Goal: Transaction & Acquisition: Purchase product/service

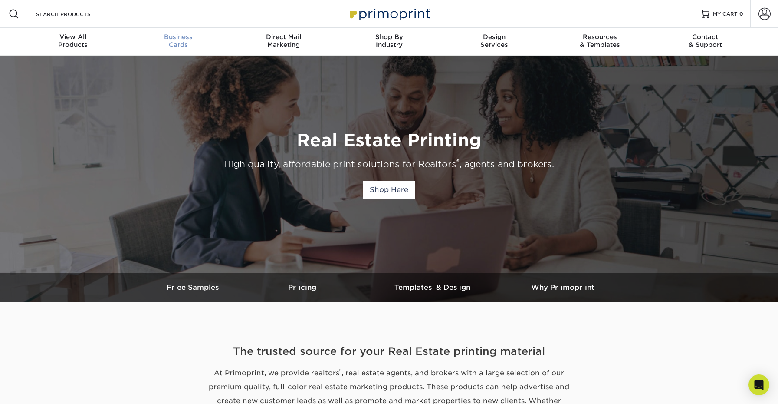
click at [182, 39] on span "Business" at bounding box center [177, 37] width 105 height 8
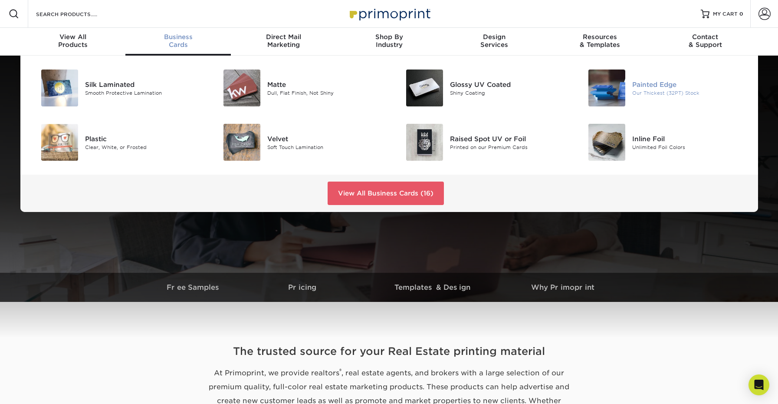
click at [603, 94] on img at bounding box center [607, 87] width 37 height 37
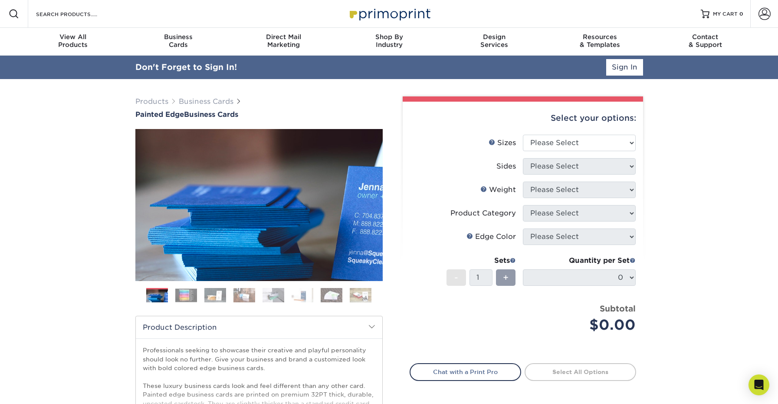
click at [190, 294] on img at bounding box center [186, 294] width 22 height 13
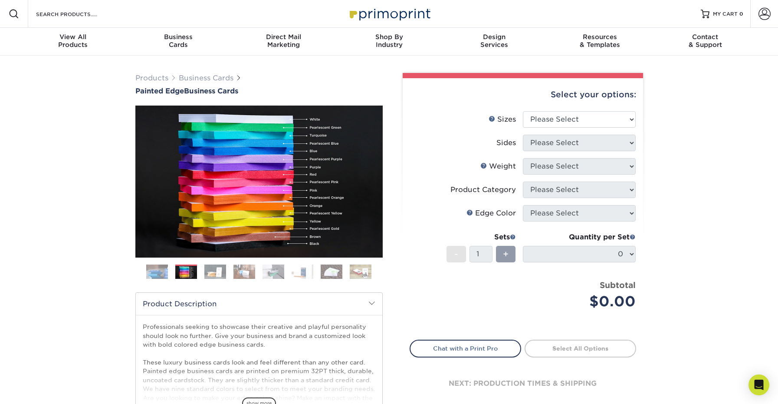
click at [361, 271] on img at bounding box center [361, 271] width 22 height 15
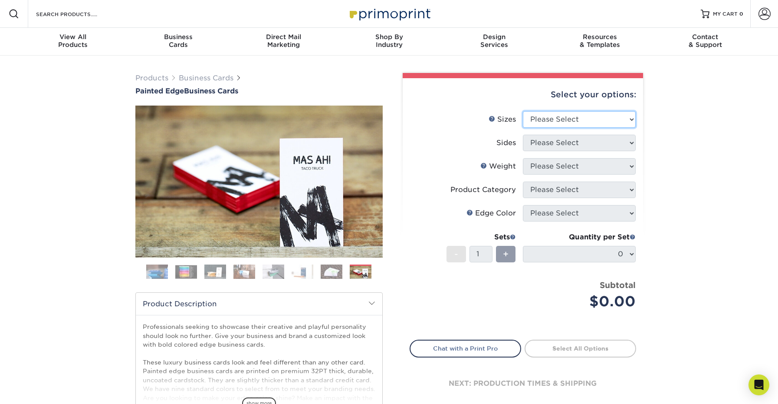
click at [545, 117] on select "Please Select 2" x 3.5" - Standard 2.125" x 3.375" - European 2.5" x 2.5" - Squ…" at bounding box center [579, 119] width 113 height 16
select select "2.00x3.50"
click at [580, 145] on select "Please Select Print Both Sides Print Front Only" at bounding box center [579, 143] width 113 height 16
select select "13abbda7-1d64-4f25-8bb2-c179b224825d"
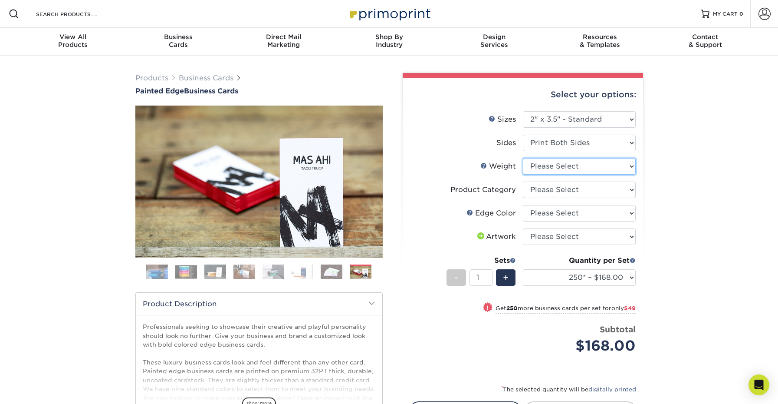
click at [583, 165] on select "Please Select 32PTUC" at bounding box center [579, 166] width 113 height 16
select select "32PTUC"
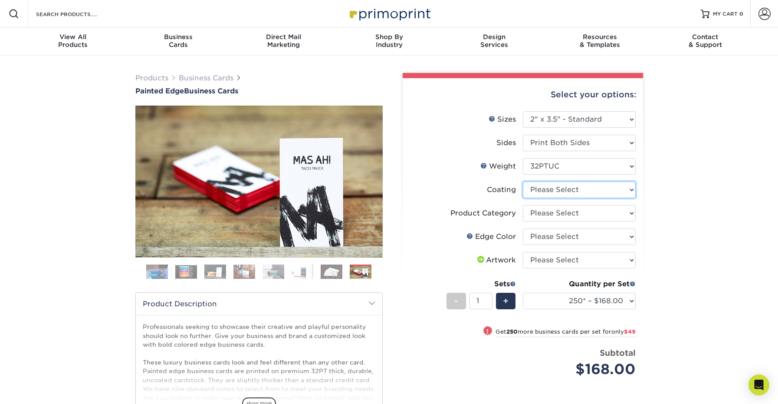
click at [575, 191] on select at bounding box center [579, 189] width 113 height 16
select select "3e7618de-abca-4bda-9f97-8b9129e913d8"
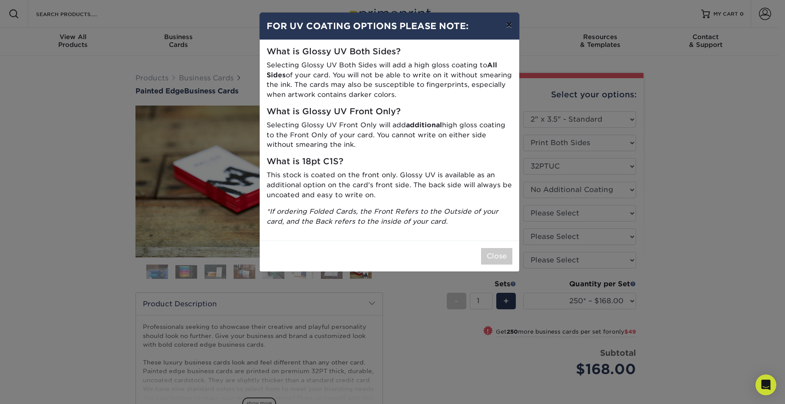
drag, startPoint x: 507, startPoint y: 23, endPoint x: 513, endPoint y: 27, distance: 7.6
click at [508, 24] on button "×" at bounding box center [509, 25] width 20 height 24
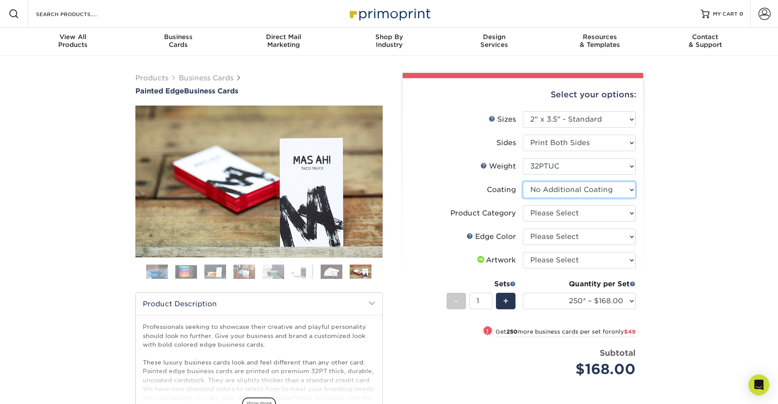
click at [547, 191] on select at bounding box center [579, 189] width 113 height 16
click at [565, 213] on select "Please Select Business Cards" at bounding box center [579, 213] width 113 height 16
select select "3b5148f1-0588-4f88-a218-97bcfdce65c1"
click at [566, 240] on select "Please Select Charcoal Black Brown Blue Pearlescent Blue Pearlescent Gold Pearl…" at bounding box center [579, 236] width 113 height 16
select select "a1dd4f78-e5b3-498e-8232-956f7b80f10f"
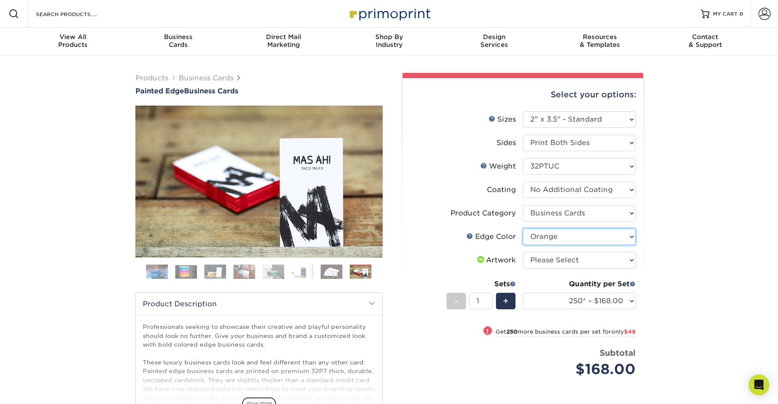
click at [558, 235] on select "Please Select Charcoal Black Brown Blue Pearlescent Blue Pearlescent Gold Pearl…" at bounding box center [579, 236] width 113 height 16
click at [554, 260] on select "Please Select I will upload files I need a design - $100" at bounding box center [579, 260] width 113 height 16
select select "upload"
click at [372, 180] on link "Next" at bounding box center [369, 181] width 17 height 17
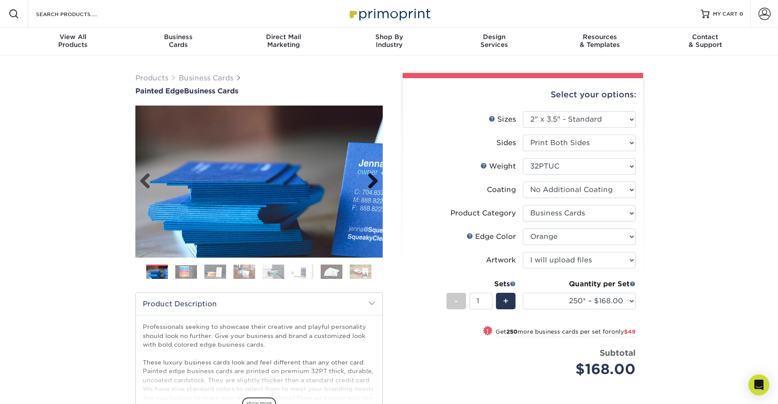
click at [374, 178] on link "Next" at bounding box center [369, 181] width 17 height 17
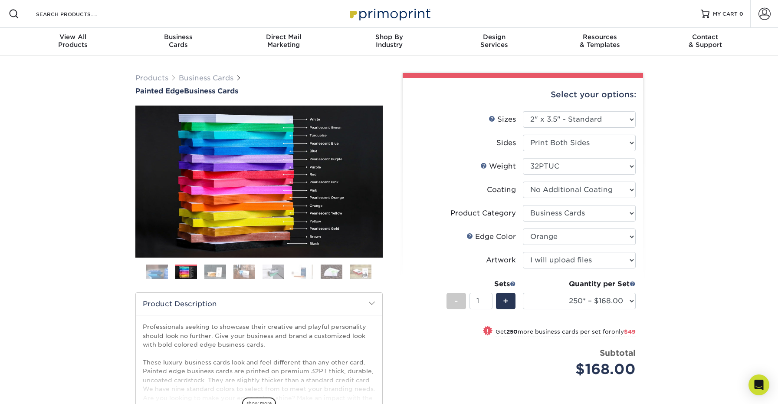
click at [303, 274] on img at bounding box center [303, 271] width 22 height 15
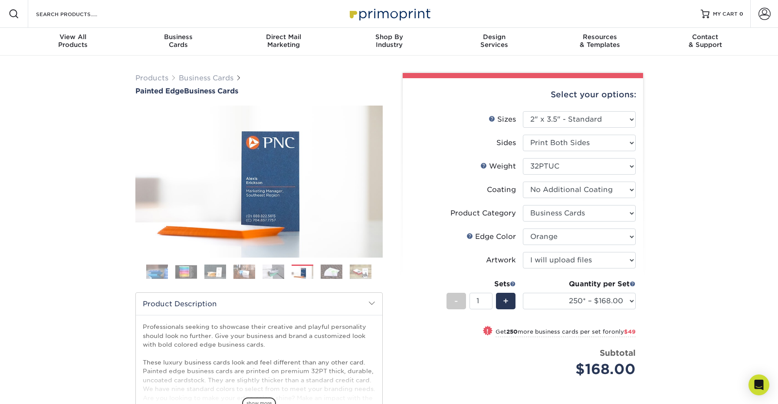
click at [223, 269] on img at bounding box center [215, 271] width 22 height 15
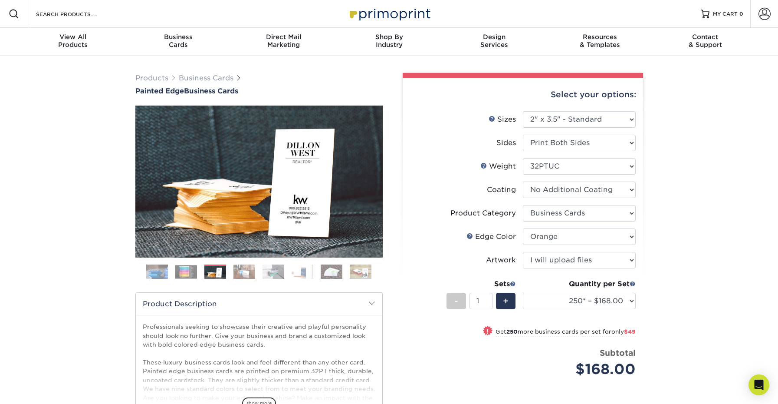
click at [250, 273] on img at bounding box center [244, 271] width 22 height 15
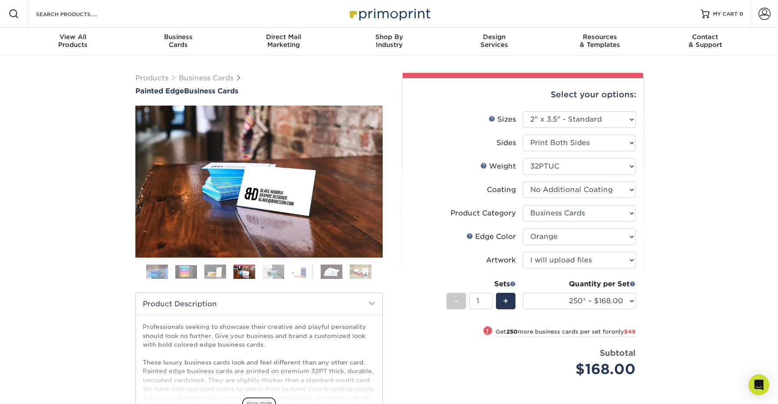
click at [188, 267] on img at bounding box center [186, 271] width 22 height 13
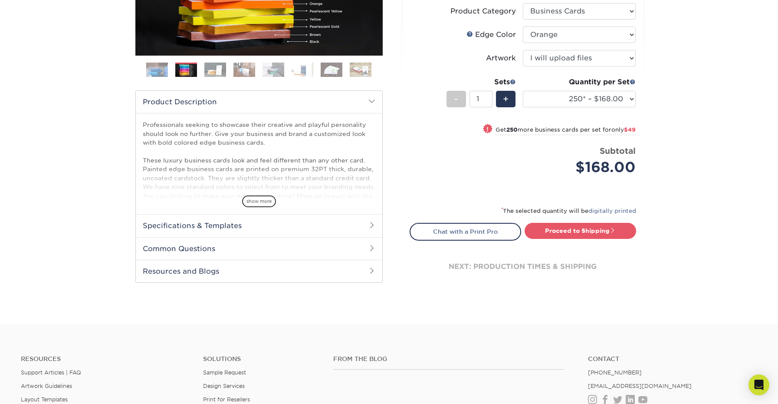
scroll to position [204, 0]
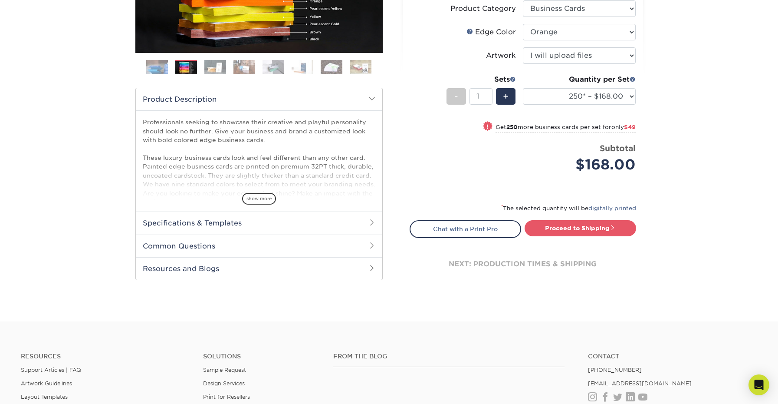
click at [255, 197] on span "show more" at bounding box center [259, 199] width 34 height 12
